Goal: Find specific page/section: Find specific page/section

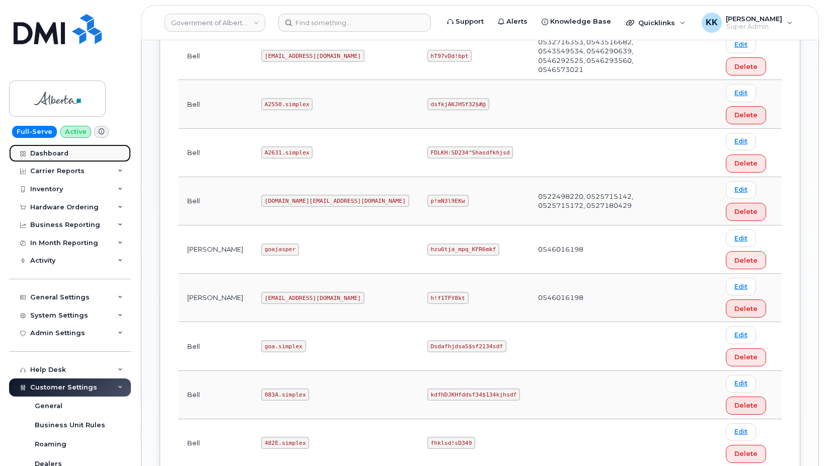
click at [58, 159] on link "Dashboard" at bounding box center [70, 153] width 122 height 18
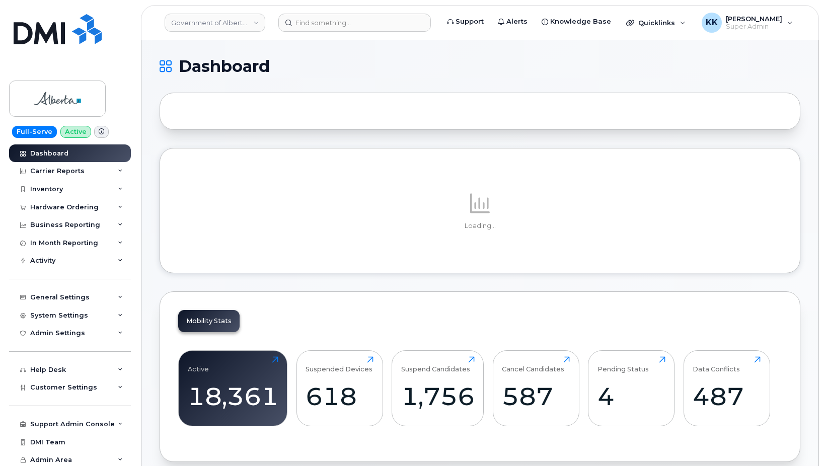
click at [437, 113] on div at bounding box center [480, 111] width 641 height 37
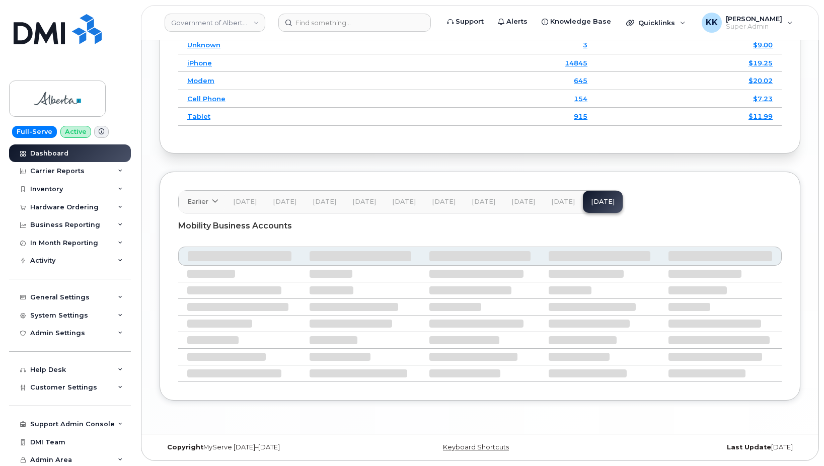
scroll to position [1313, 0]
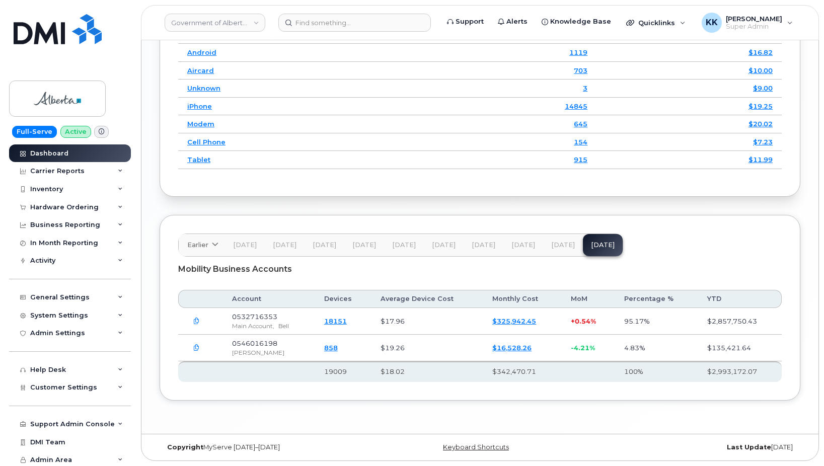
click at [557, 247] on span "[DATE]" at bounding box center [563, 245] width 24 height 8
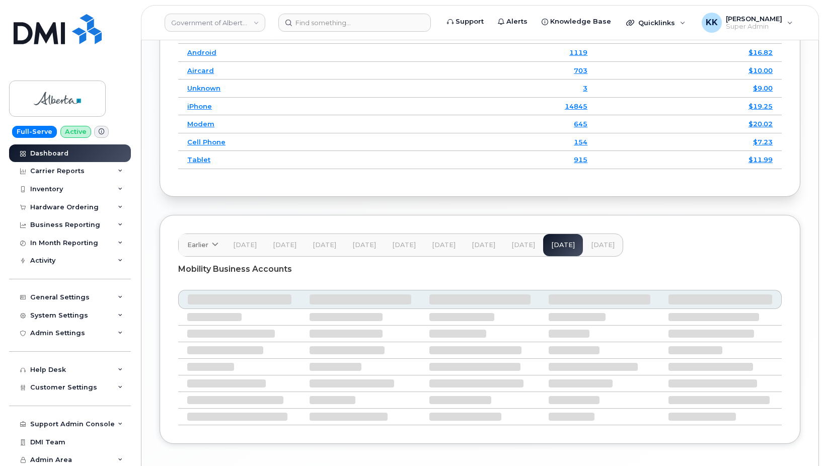
scroll to position [1408, 0]
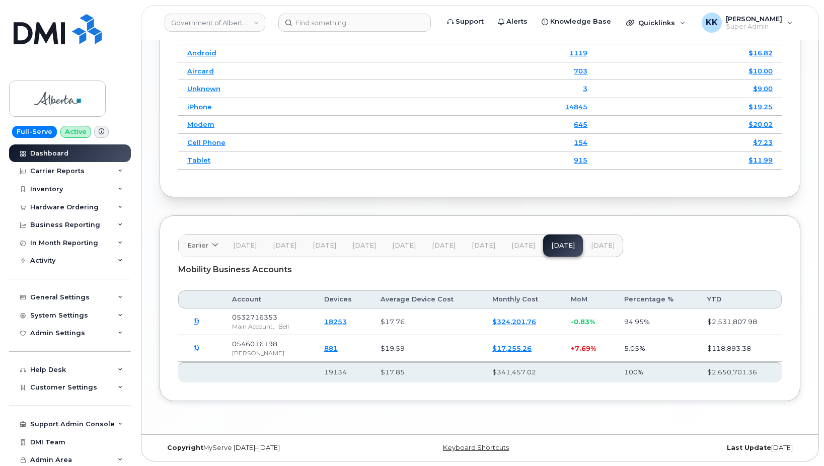
click at [191, 348] on button "button" at bounding box center [196, 348] width 18 height 18
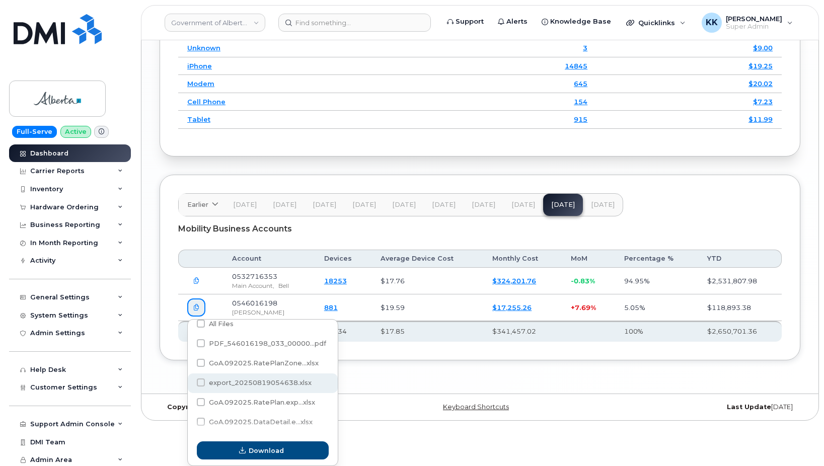
scroll to position [0, 0]
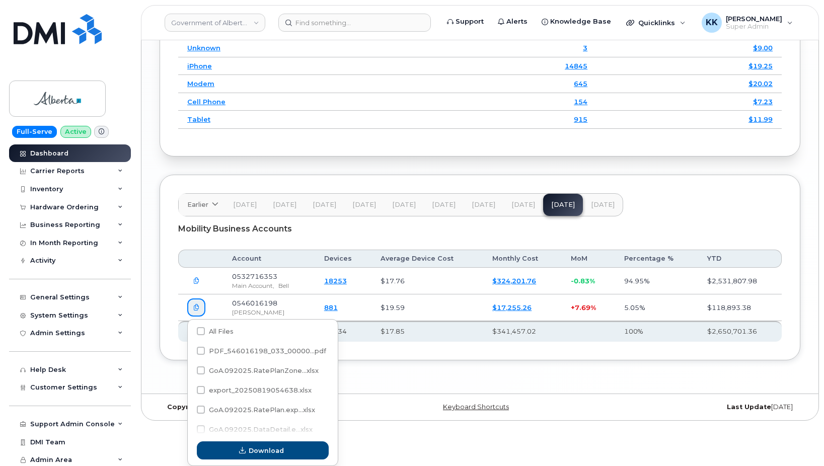
click at [591, 202] on span "[DATE]" at bounding box center [603, 205] width 24 height 8
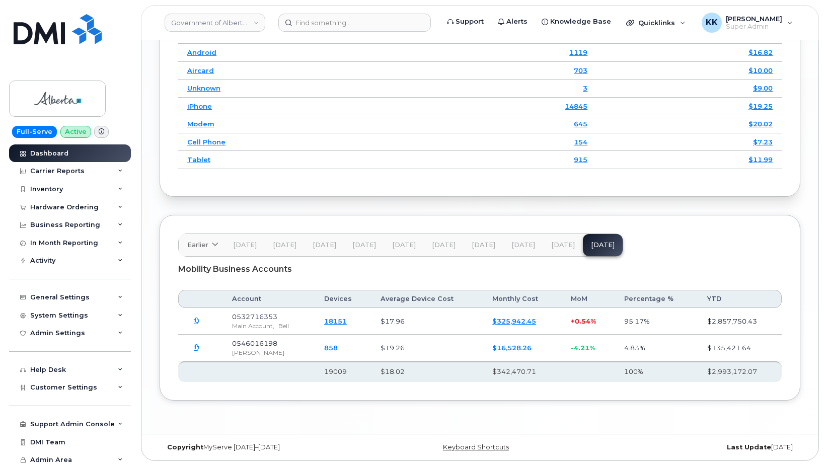
click at [197, 347] on icon "button" at bounding box center [196, 348] width 7 height 7
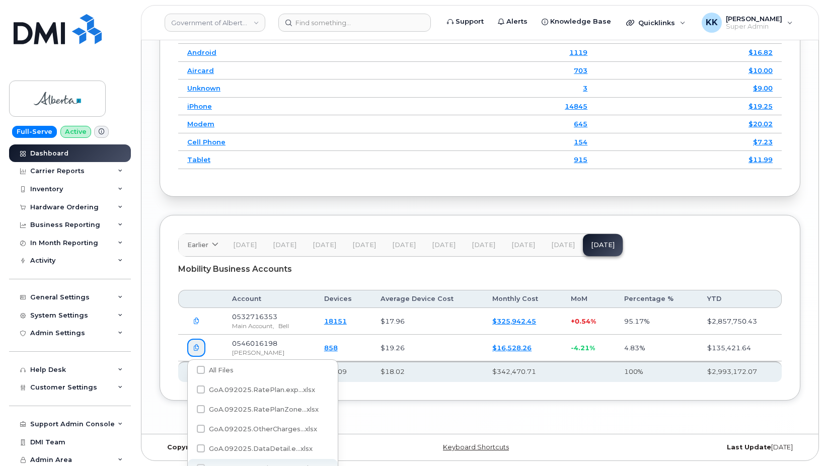
scroll to position [0, 0]
click at [522, 268] on div "Mobility Business Accounts" at bounding box center [479, 269] width 603 height 25
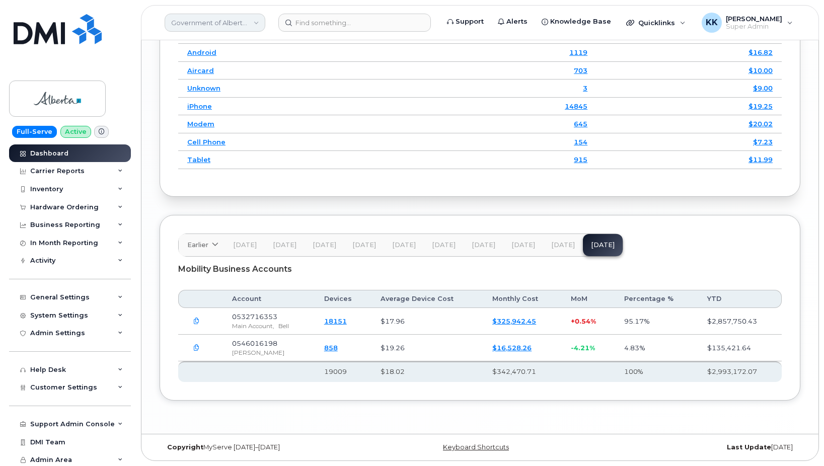
click at [206, 22] on link "Government of Alberta (GOA)" at bounding box center [215, 23] width 101 height 18
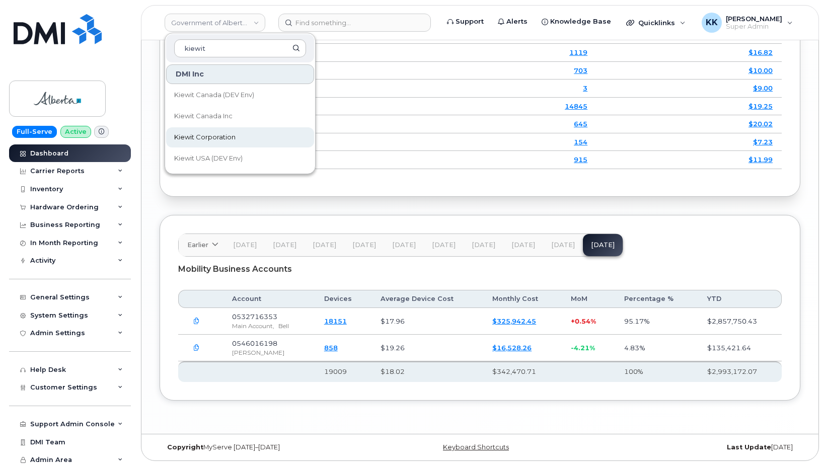
type input "kiewit"
click at [211, 134] on span "Kiewit Corporation" at bounding box center [204, 137] width 61 height 10
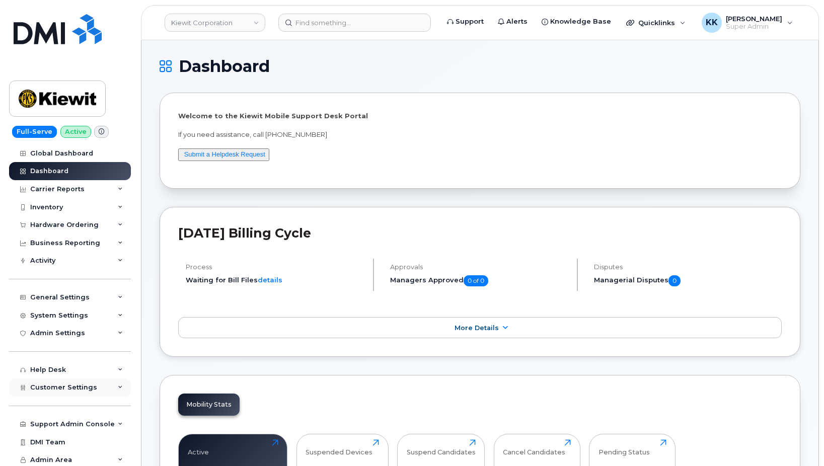
click at [85, 391] on span "Customer Settings" at bounding box center [63, 387] width 67 height 8
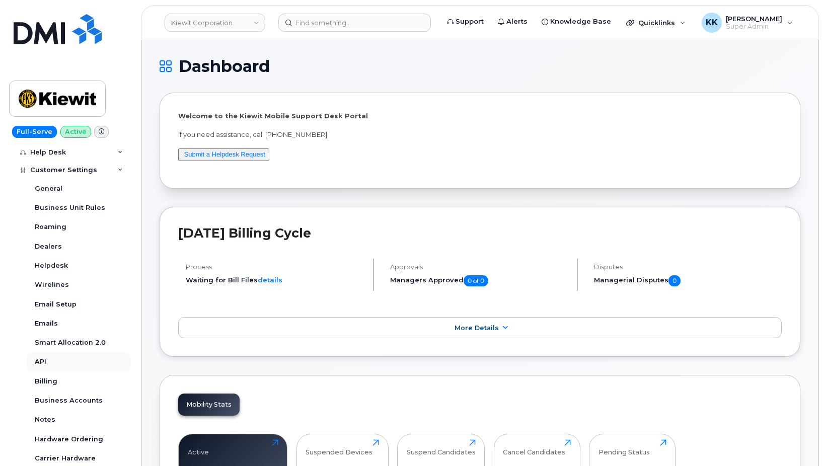
scroll to position [242, 0]
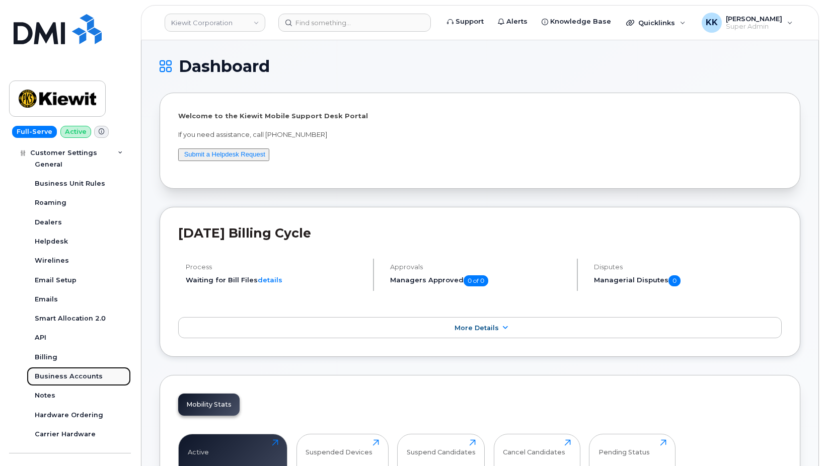
click at [78, 379] on div "Business Accounts" at bounding box center [69, 376] width 68 height 9
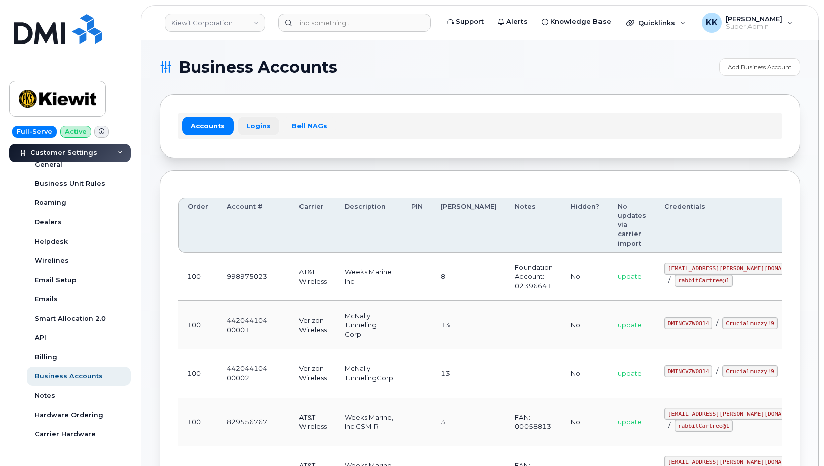
click at [248, 129] on link "Logins" at bounding box center [259, 126] width 42 height 18
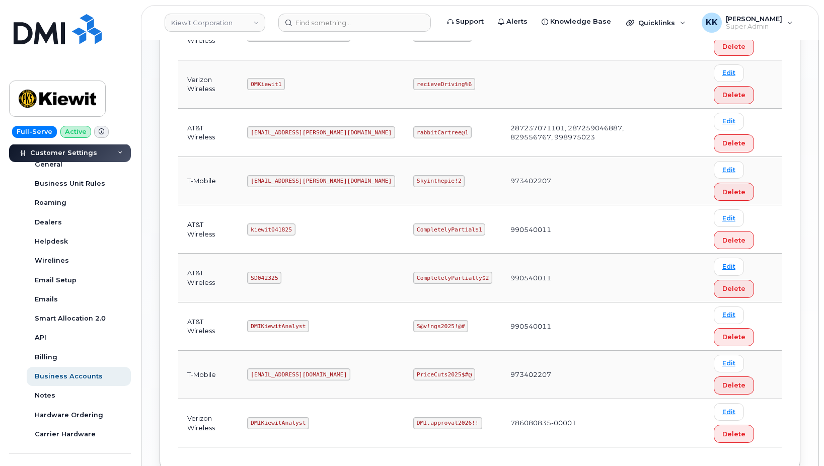
scroll to position [386, 0]
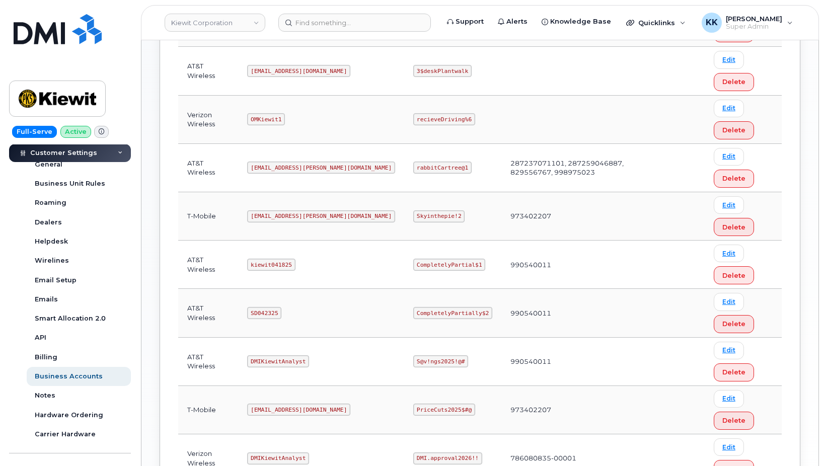
click at [287, 168] on code "[EMAIL_ADDRESS][PERSON_NAME][DOMAIN_NAME]" at bounding box center [321, 168] width 148 height 12
click at [413, 166] on code "rabbitCartree@1" at bounding box center [442, 168] width 58 height 12
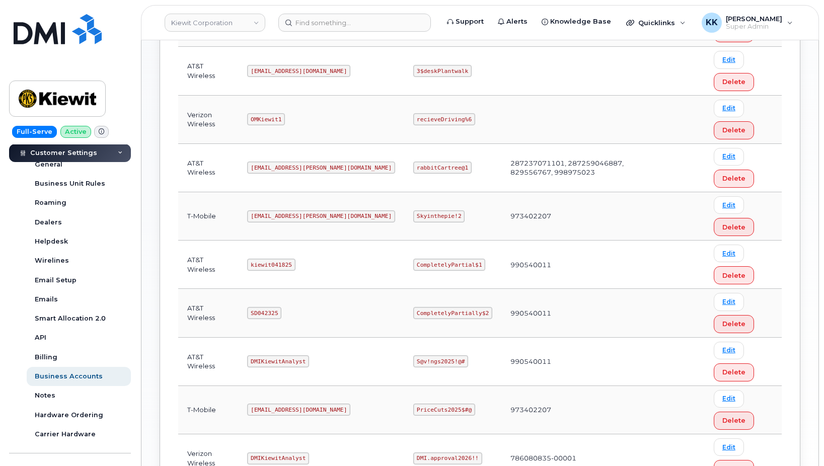
click at [413, 166] on code "rabbitCartree@1" at bounding box center [442, 168] width 58 height 12
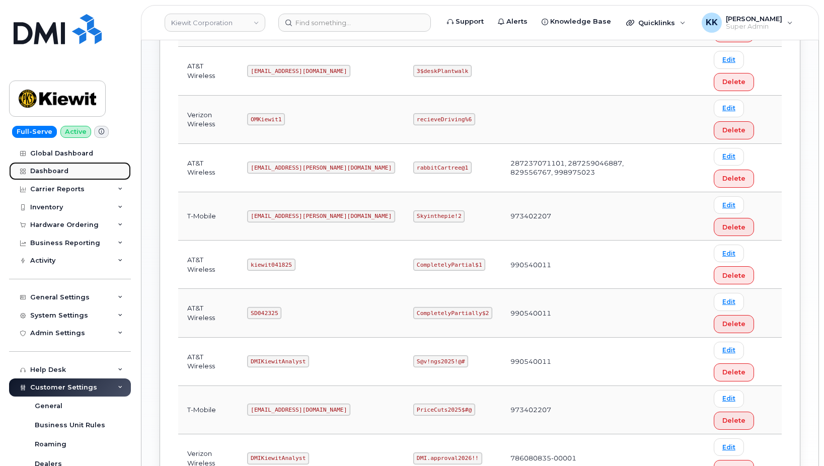
click at [60, 163] on link "Dashboard" at bounding box center [70, 171] width 122 height 18
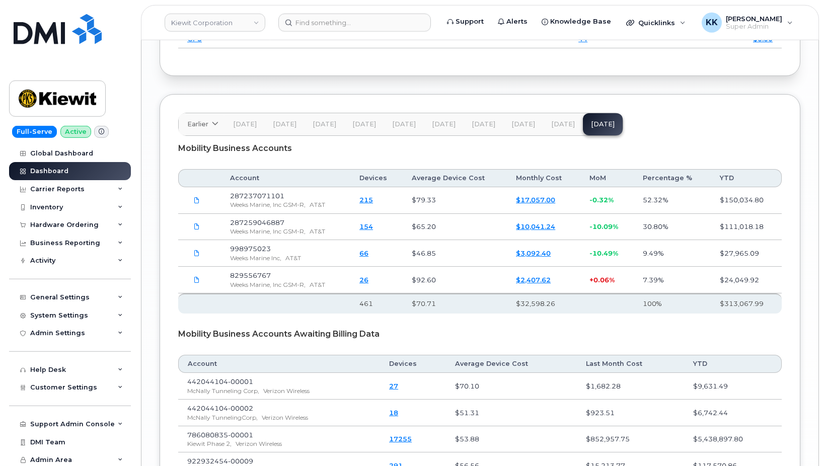
scroll to position [1735, 0]
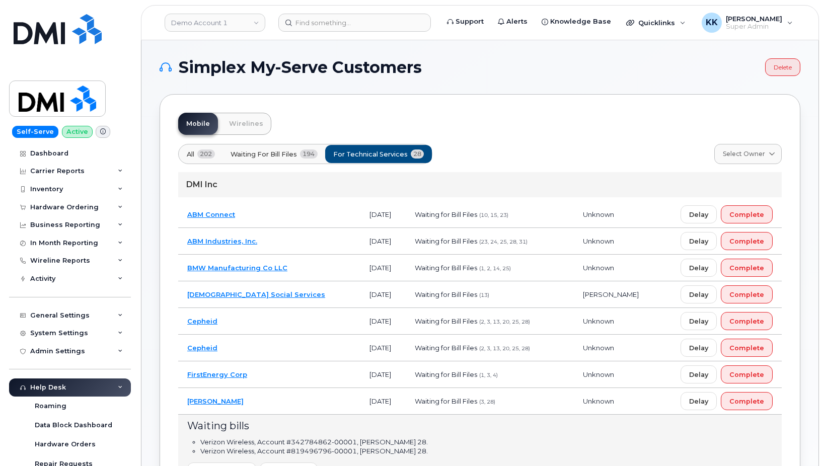
scroll to position [51, 0]
